Goal: Task Accomplishment & Management: Manage account settings

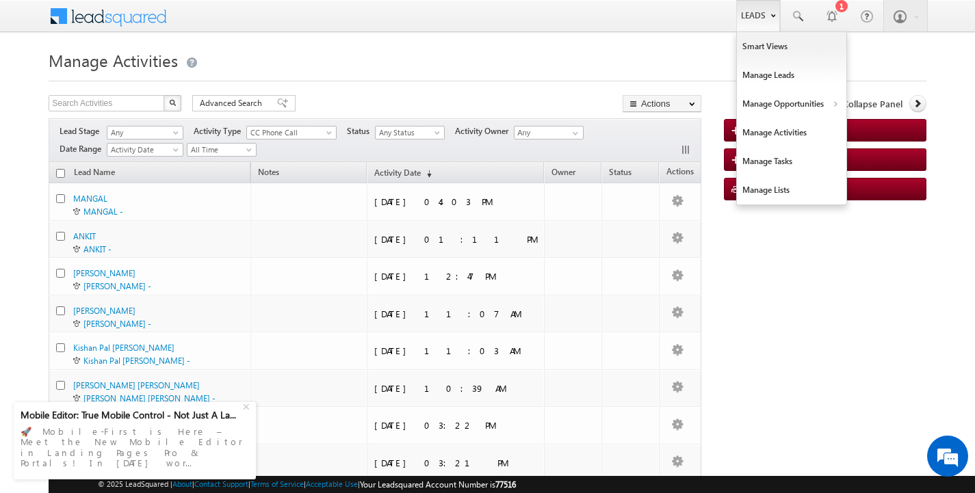
click at [759, 18] on link "Leads" at bounding box center [758, 15] width 44 height 31
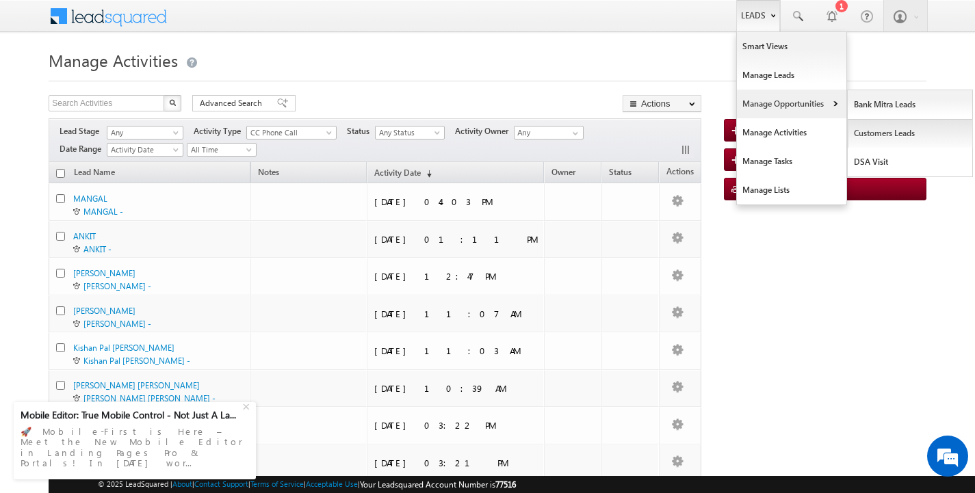
click at [867, 131] on link "Customers Leads" at bounding box center [910, 133] width 125 height 29
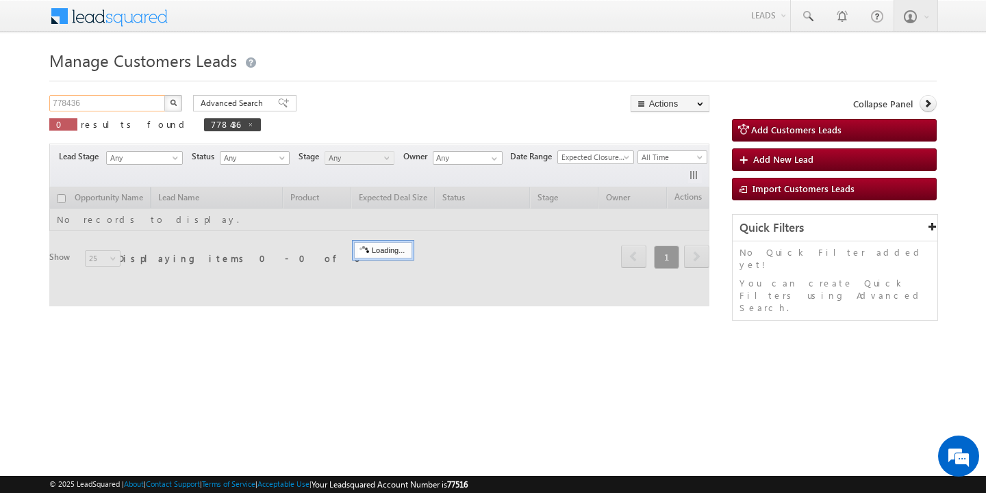
click at [119, 99] on input "778436" at bounding box center [107, 103] width 117 height 16
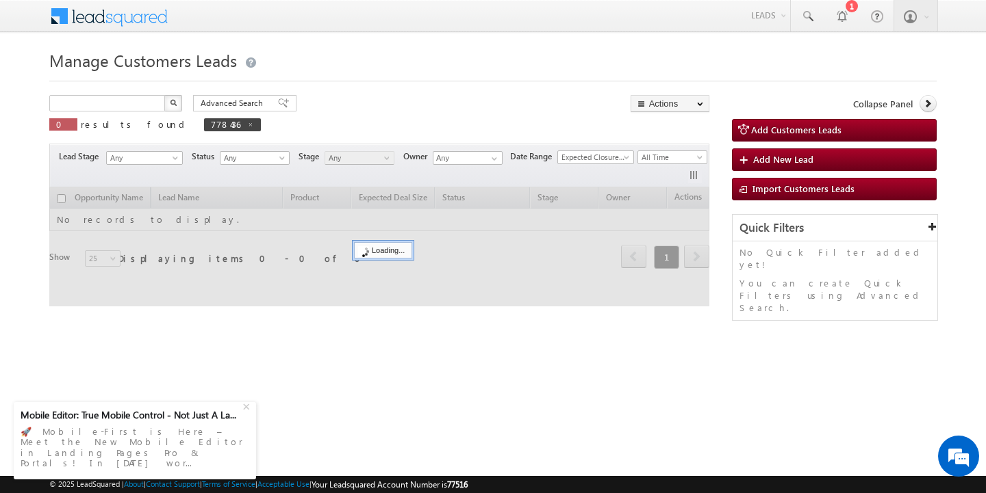
type input "Search Customers Leads"
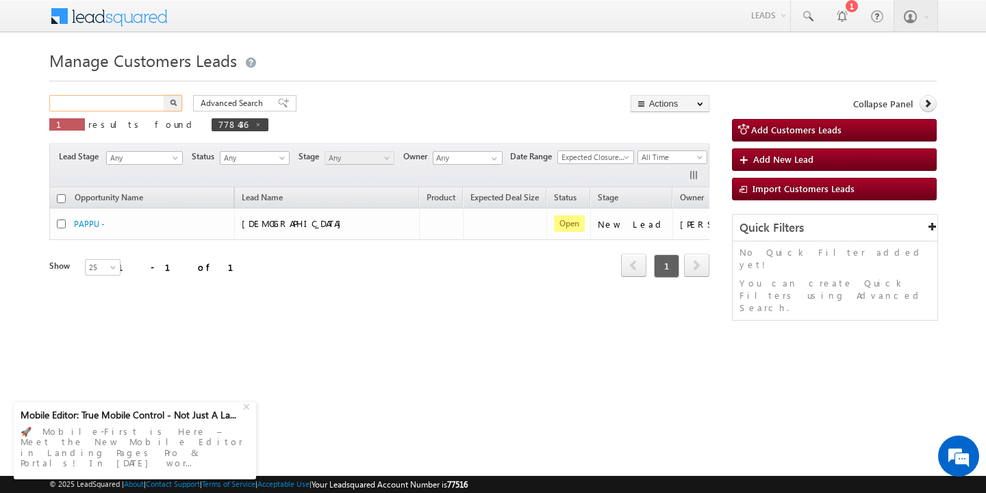
click at [95, 103] on input "text" at bounding box center [107, 103] width 117 height 16
paste input "781343"
type input "781343"
click at [164, 95] on button "button" at bounding box center [173, 103] width 18 height 16
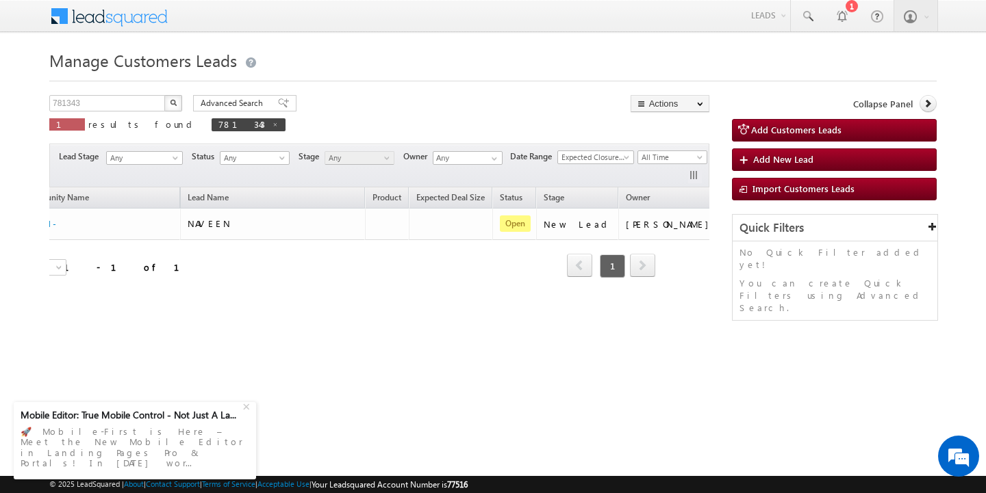
scroll to position [0, 62]
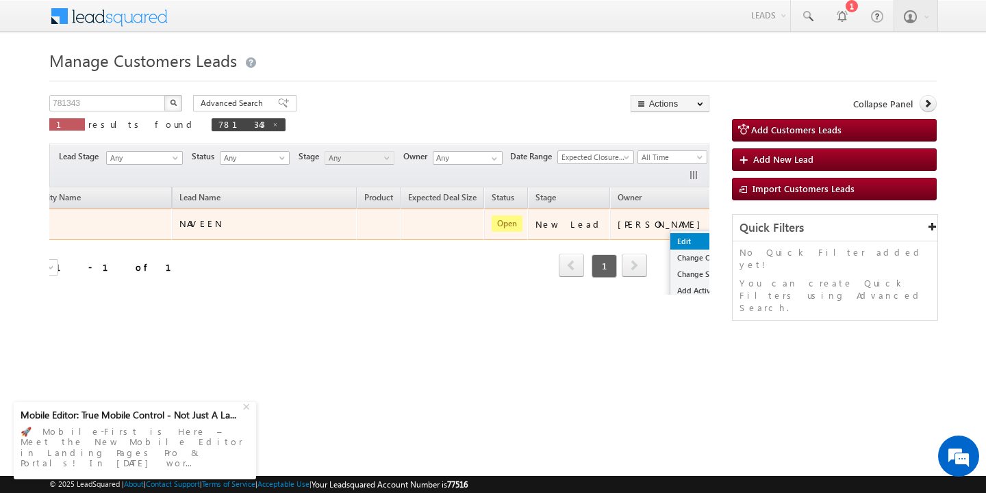
click at [670, 240] on link "Edit" at bounding box center [704, 241] width 68 height 16
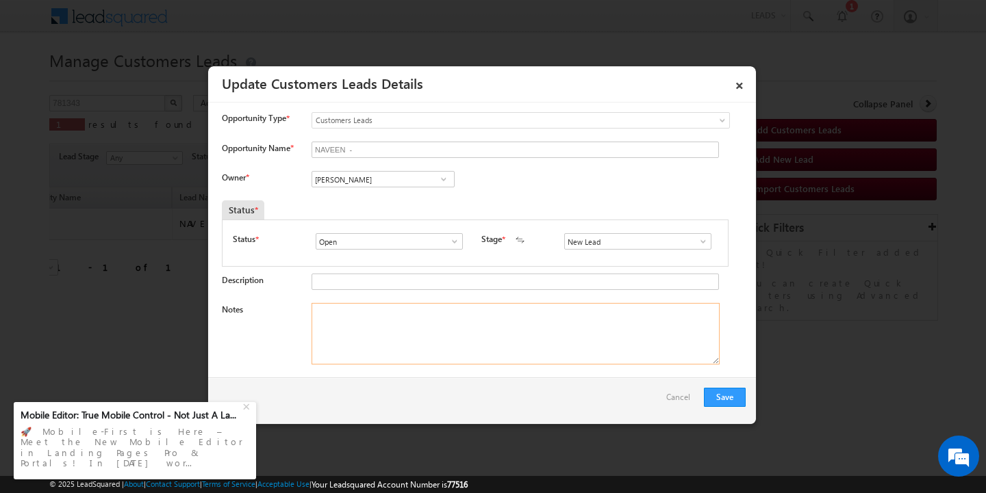
click at [489, 357] on textarea "Notes" at bounding box center [515, 334] width 408 height 62
click at [369, 332] on textarea "Notes" at bounding box center [515, 334] width 408 height 62
paste textarea "Customer Name: NAVEEN / AG : 43/ MOTHE INCOME : 82K / B ./ Self Employed/ WORAK…"
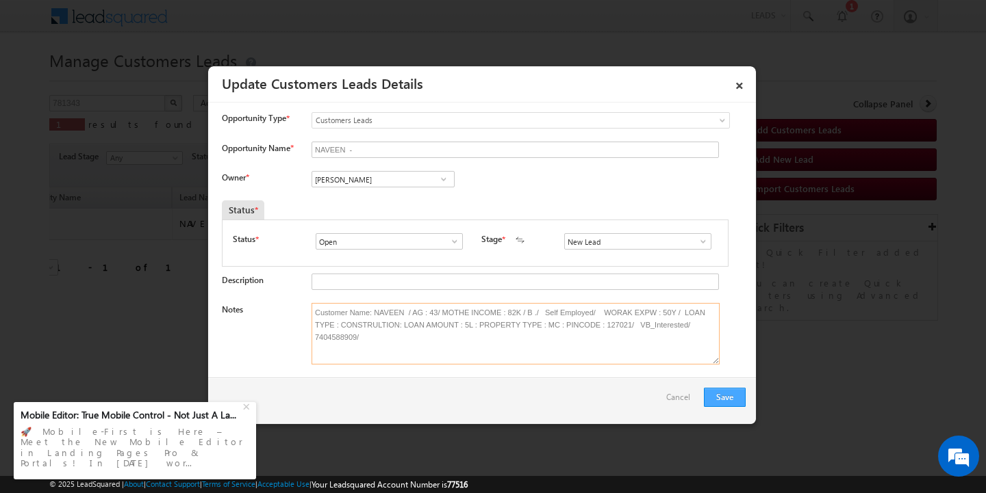
type textarea "Customer Name: NAVEEN / AG : 43/ MOTHE INCOME : 82K / B ./ Self Employed/ WORAK…"
click at [733, 400] on button "Save" at bounding box center [725, 397] width 42 height 19
